Goal: Obtain resource: Download file/media

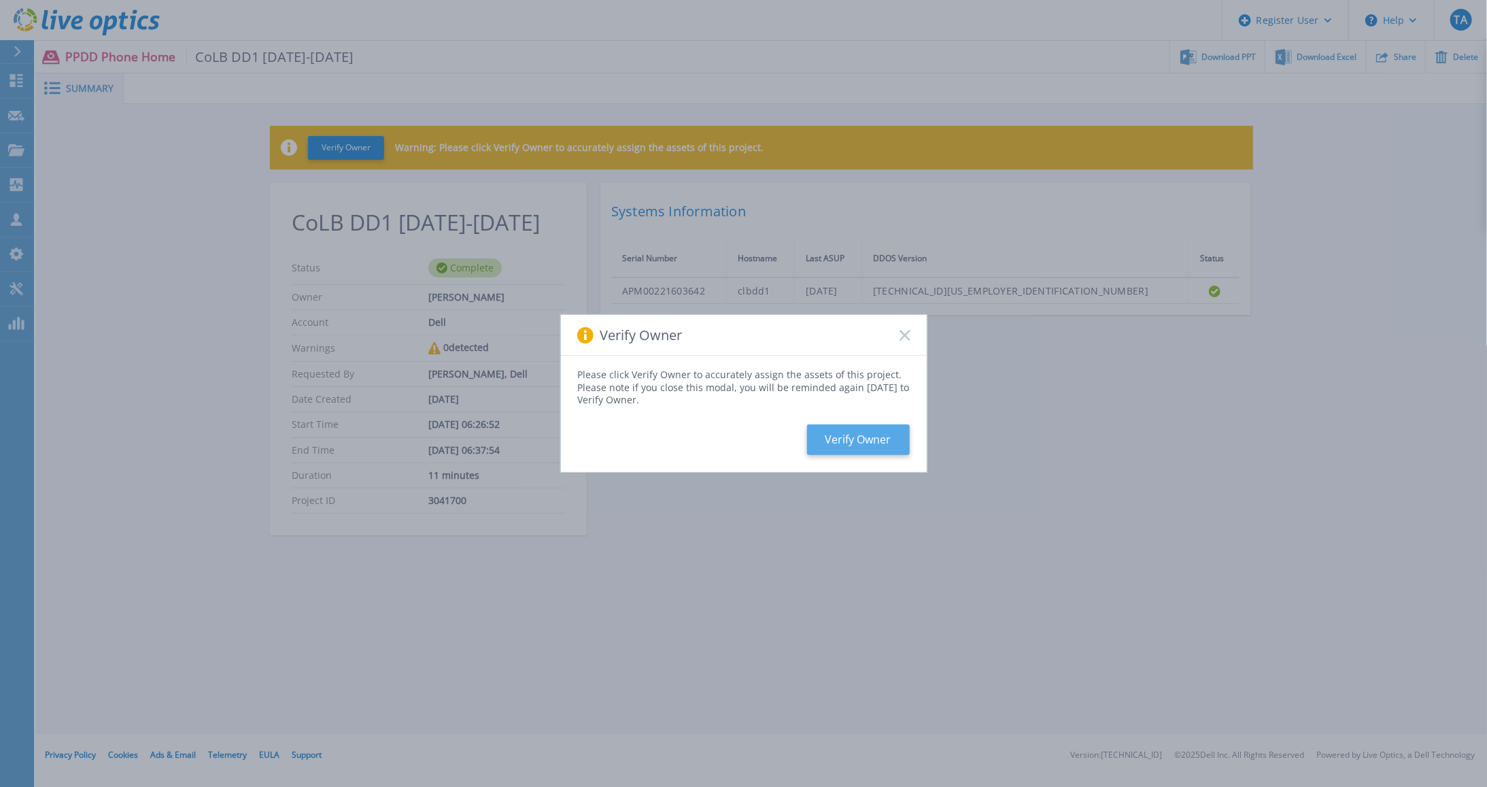
click at [837, 443] on button "Verify Owner" at bounding box center [858, 439] width 103 height 31
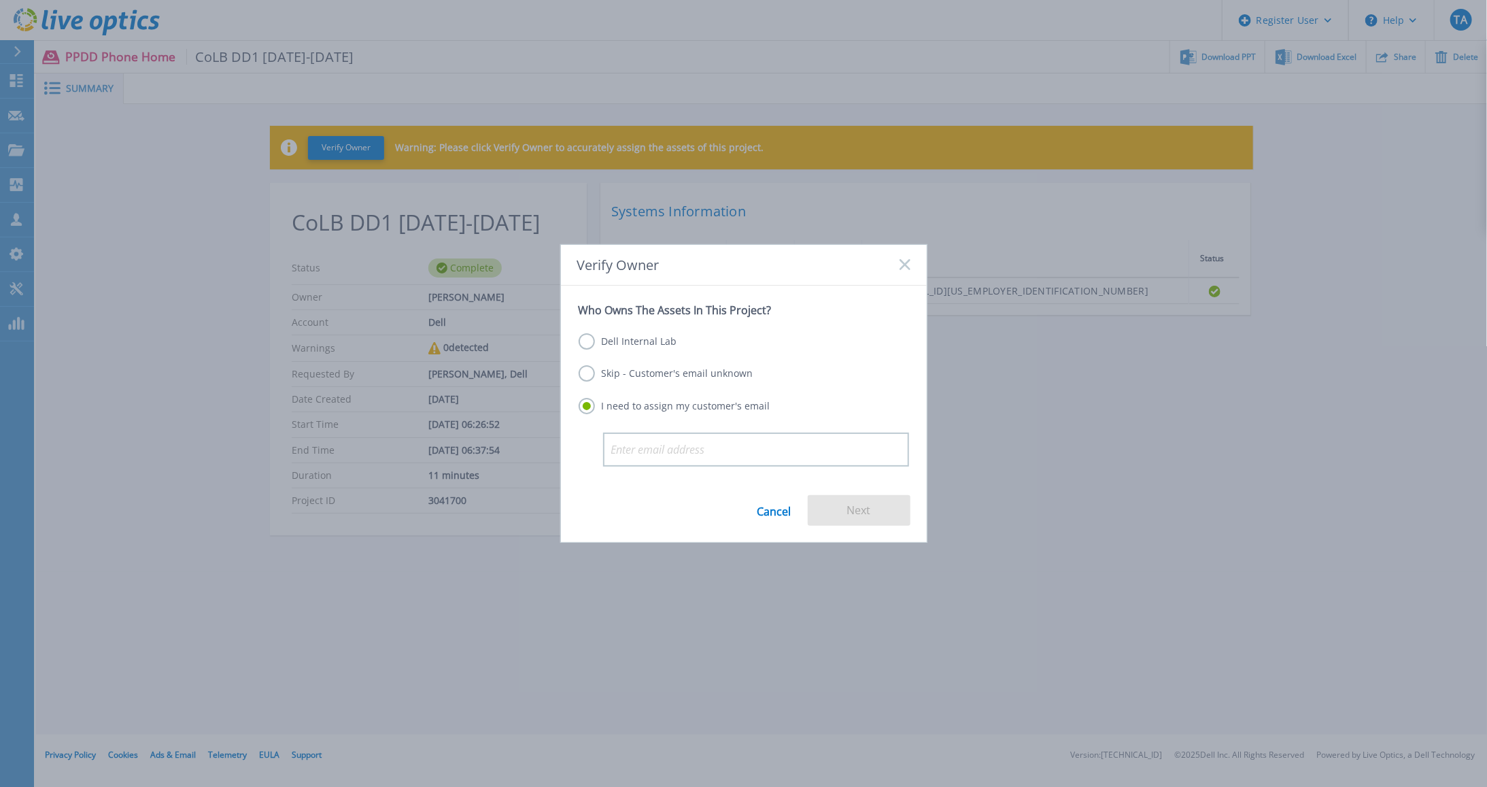
click at [611, 347] on label "Dell Internal Lab" at bounding box center [628, 341] width 99 height 16
click at [0, 0] on input "Dell Internal Lab" at bounding box center [0, 0] width 0 height 0
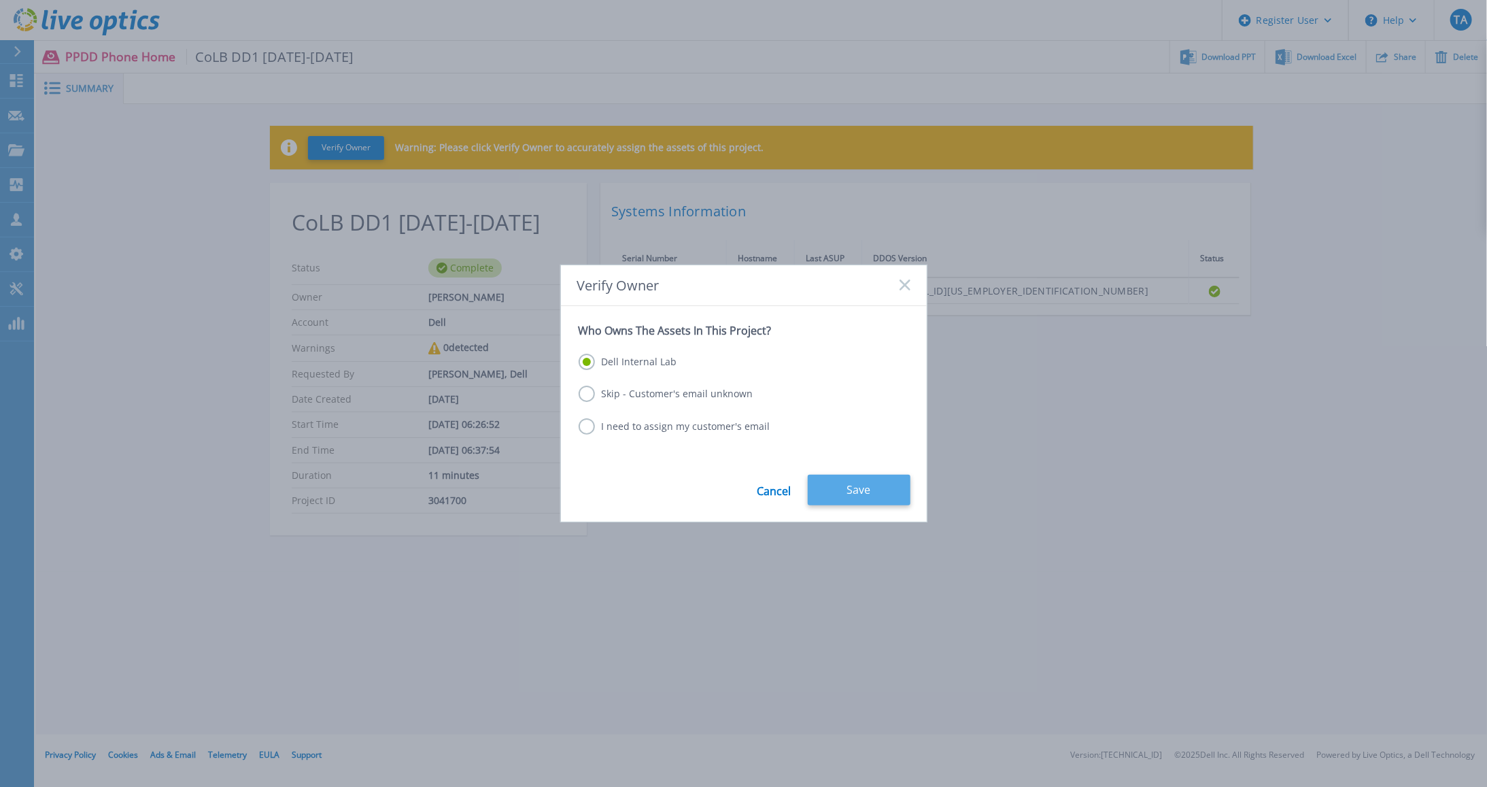
click at [844, 487] on button "Save" at bounding box center [859, 490] width 103 height 31
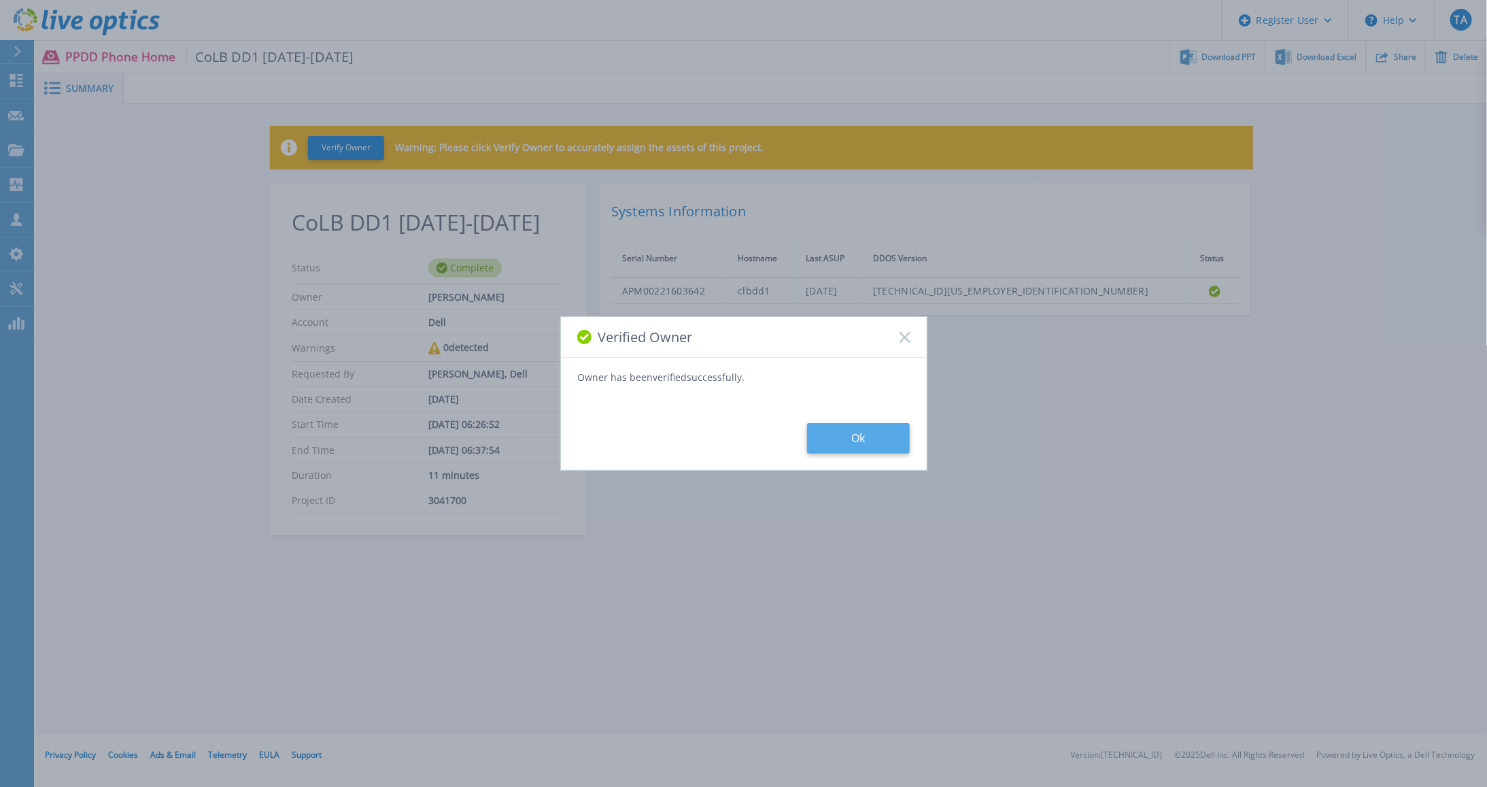
click at [864, 436] on button "Ok" at bounding box center [858, 438] width 103 height 31
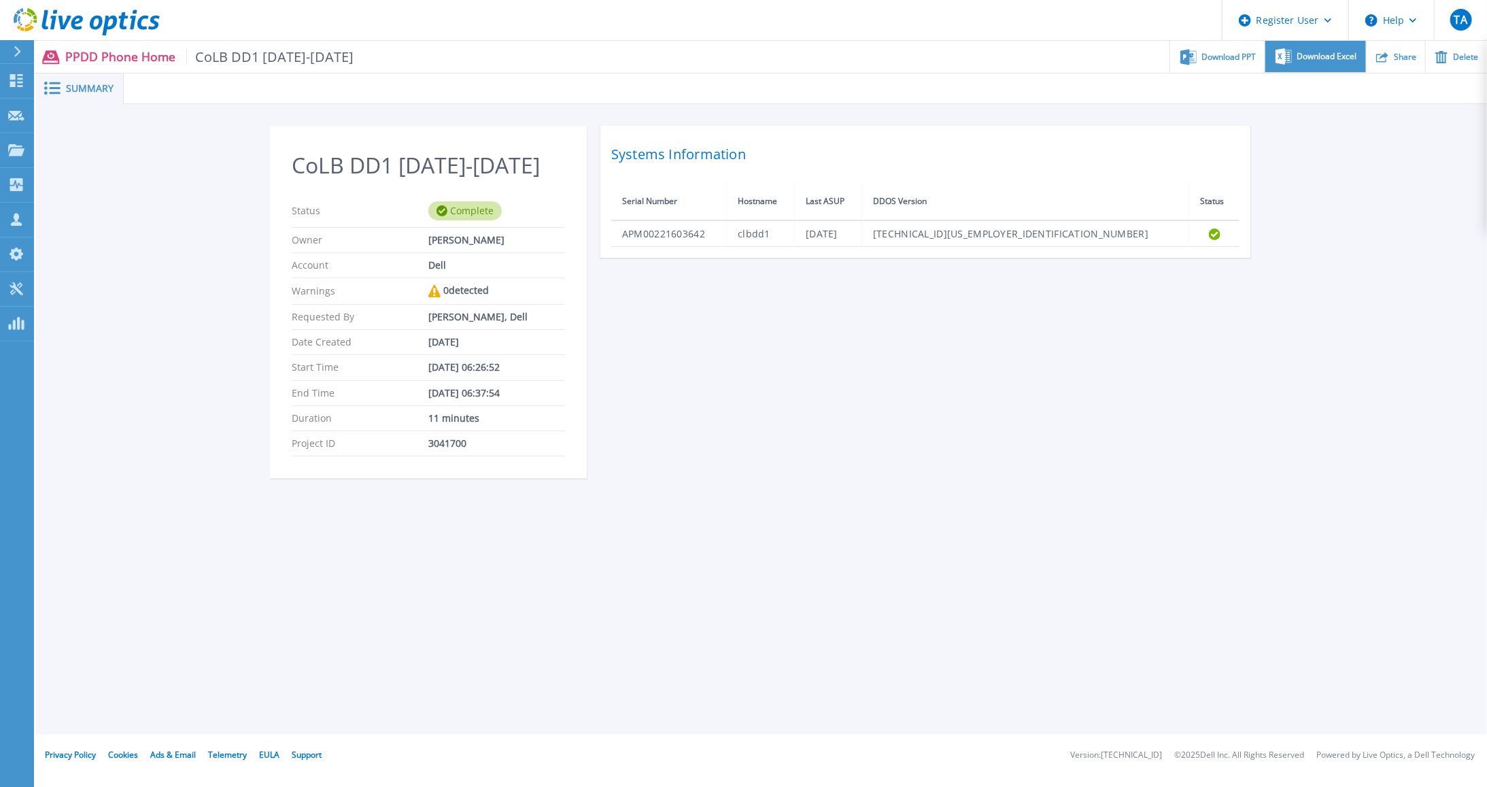
click at [1314, 57] on span "Download Excel" at bounding box center [1327, 56] width 60 height 8
drag, startPoint x: 732, startPoint y: 387, endPoint x: 818, endPoint y: 362, distance: 89.3
click at [734, 387] on div "CoLB DD1 2024-2025 Status Complete Owner Tony Aguirre Account Dell Warnings 0 d…" at bounding box center [761, 310] width 983 height 368
click at [1231, 56] on span "Download PPT" at bounding box center [1229, 56] width 54 height 8
